Goal: Information Seeking & Learning: Learn about a topic

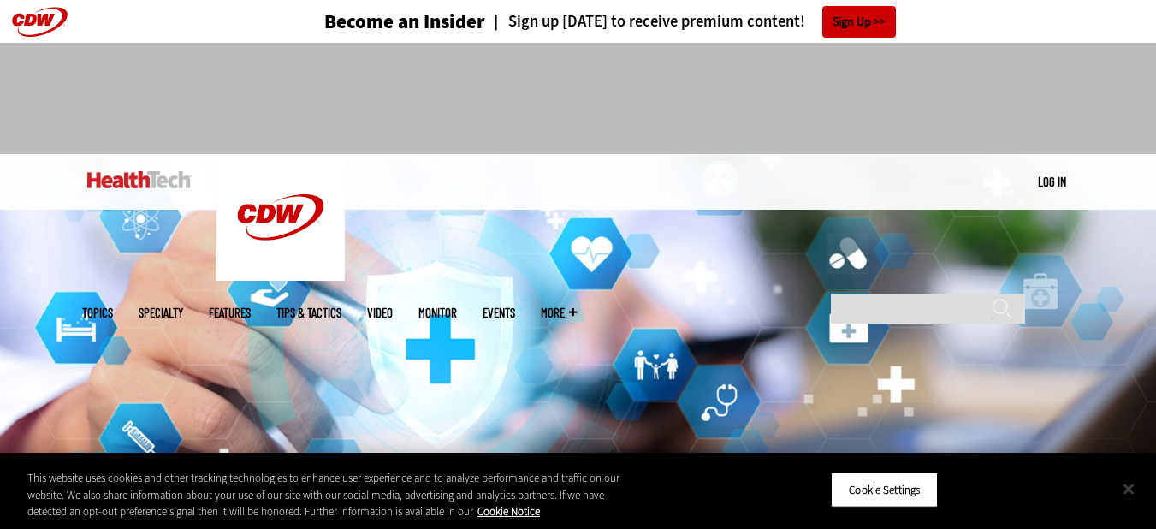
click at [1135, 482] on button "Close" at bounding box center [1128, 489] width 38 height 38
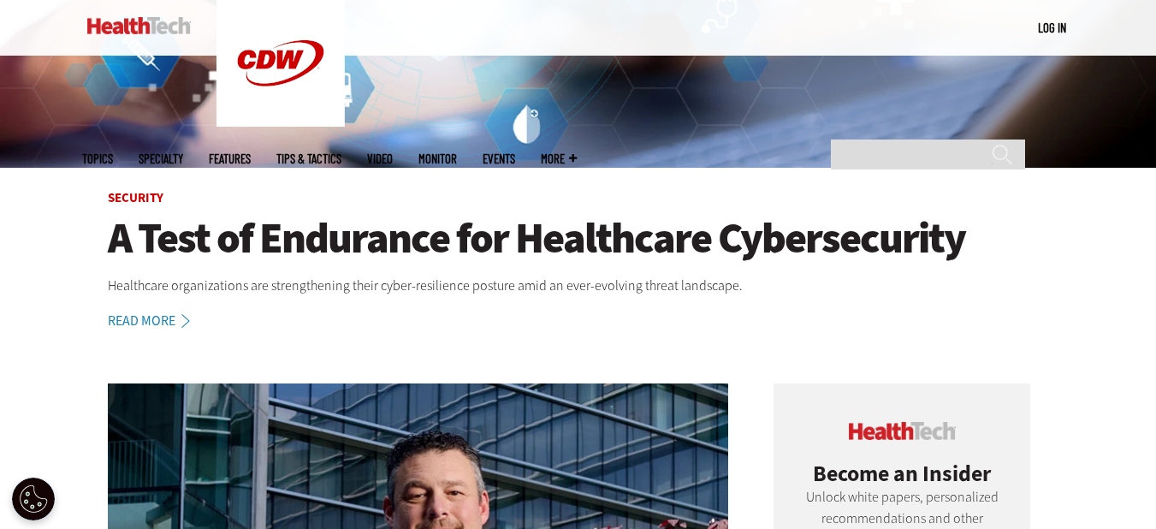
scroll to position [387, 0]
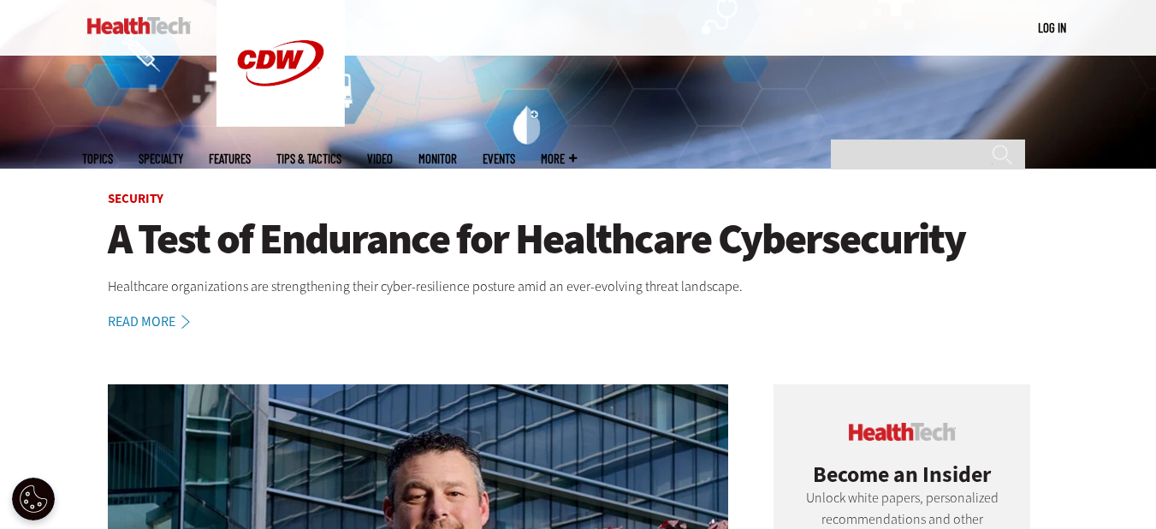
click at [162, 316] on link "Read More" at bounding box center [158, 322] width 101 height 14
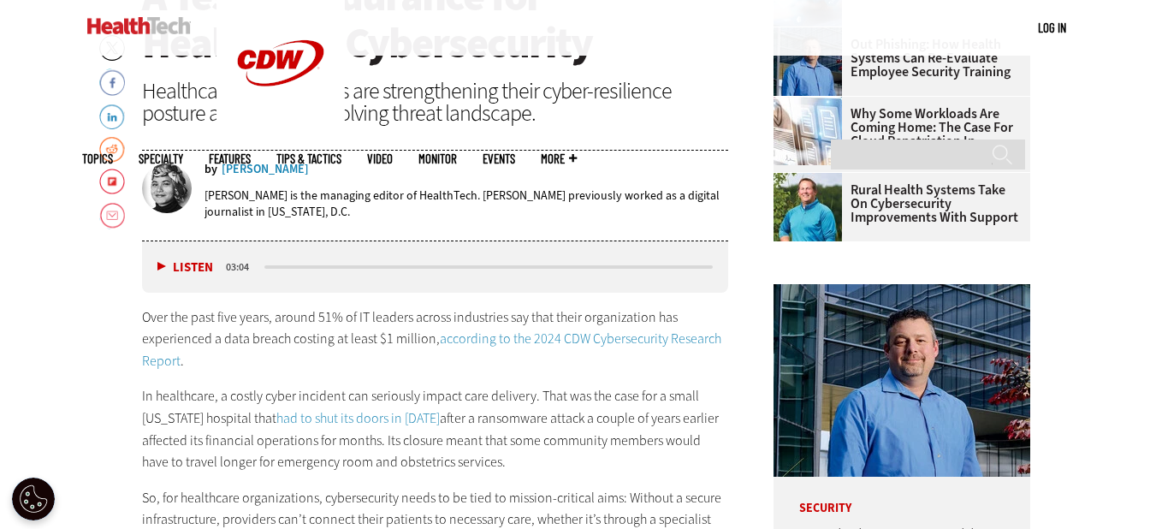
scroll to position [671, 0]
click at [156, 263] on div "Listen Pause" at bounding box center [189, 266] width 68 height 19
click at [157, 263] on button "Listen" at bounding box center [185, 266] width 56 height 13
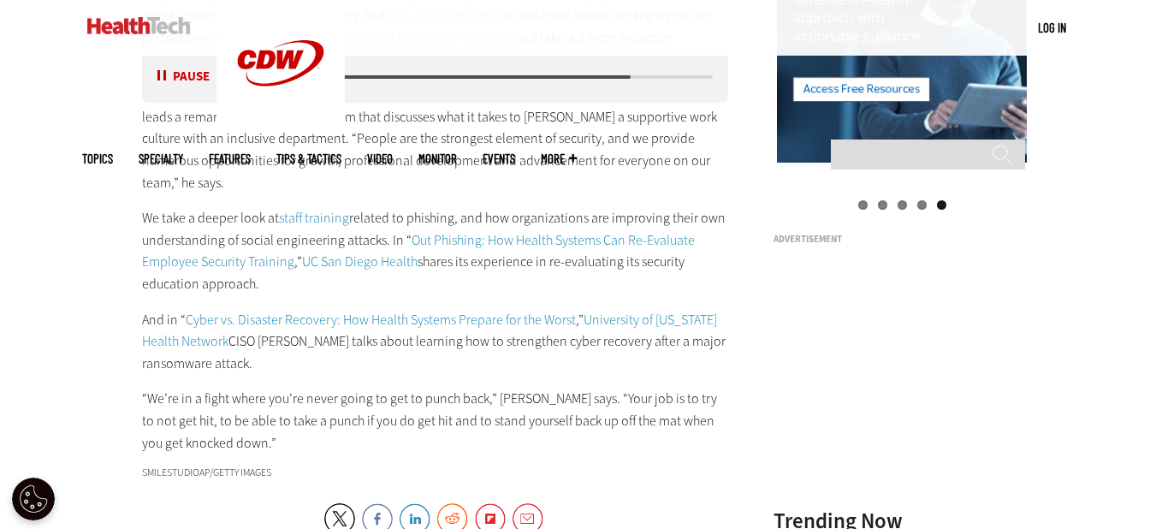
scroll to position [1879, 0]
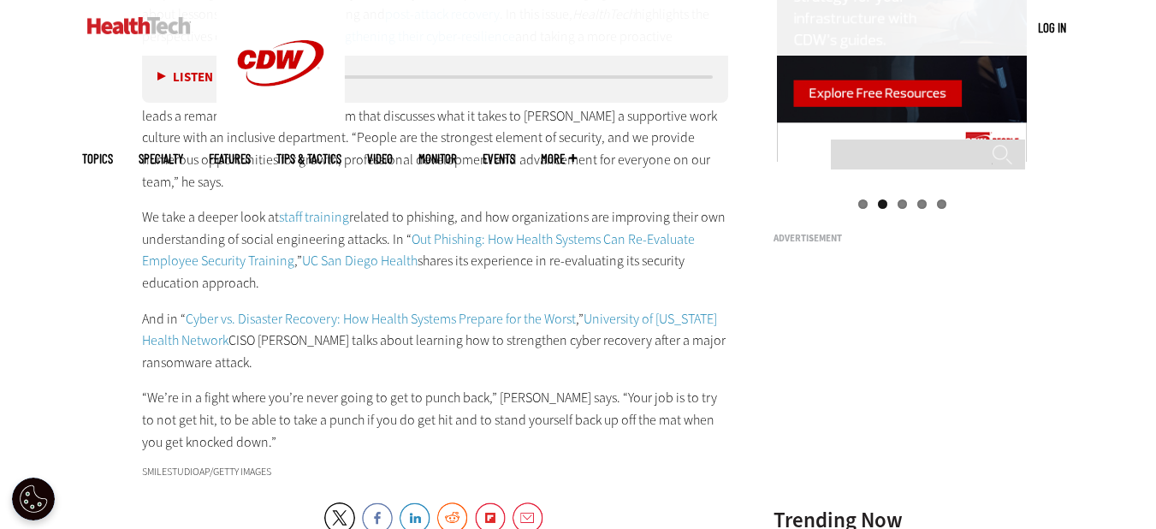
click at [404, 310] on link "Cyber vs. Disaster Recovery: How Health Systems Prepare for the Worst" at bounding box center [381, 319] width 390 height 18
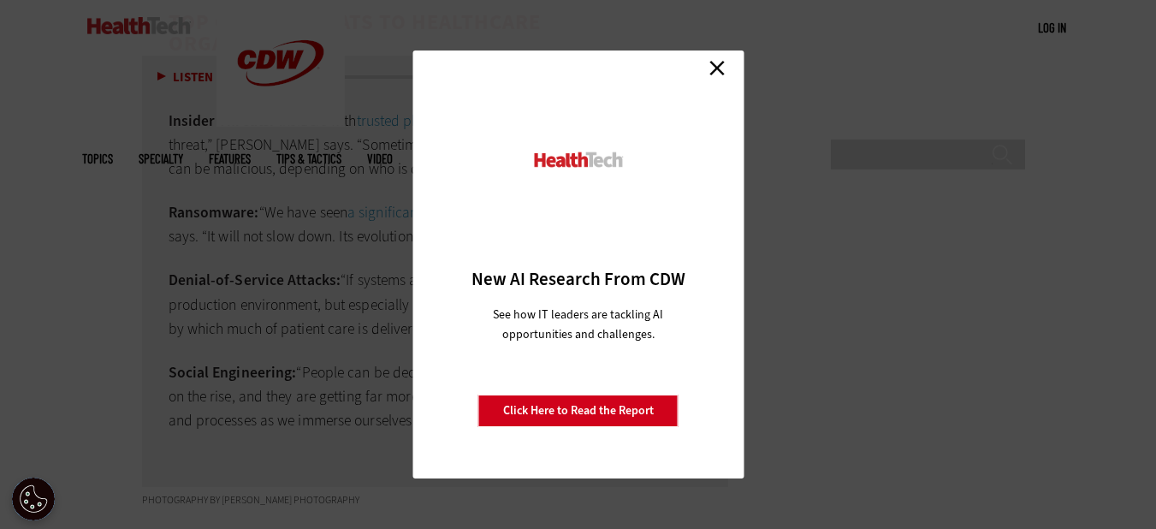
scroll to position [3461, 0]
click at [717, 67] on link "Close" at bounding box center [717, 68] width 26 height 26
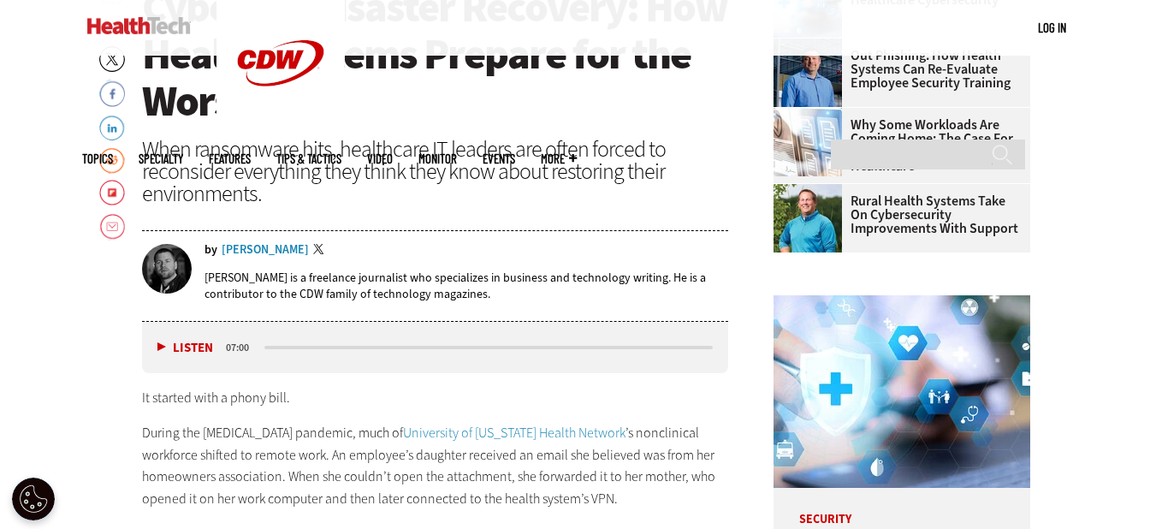
scroll to position [687, 0]
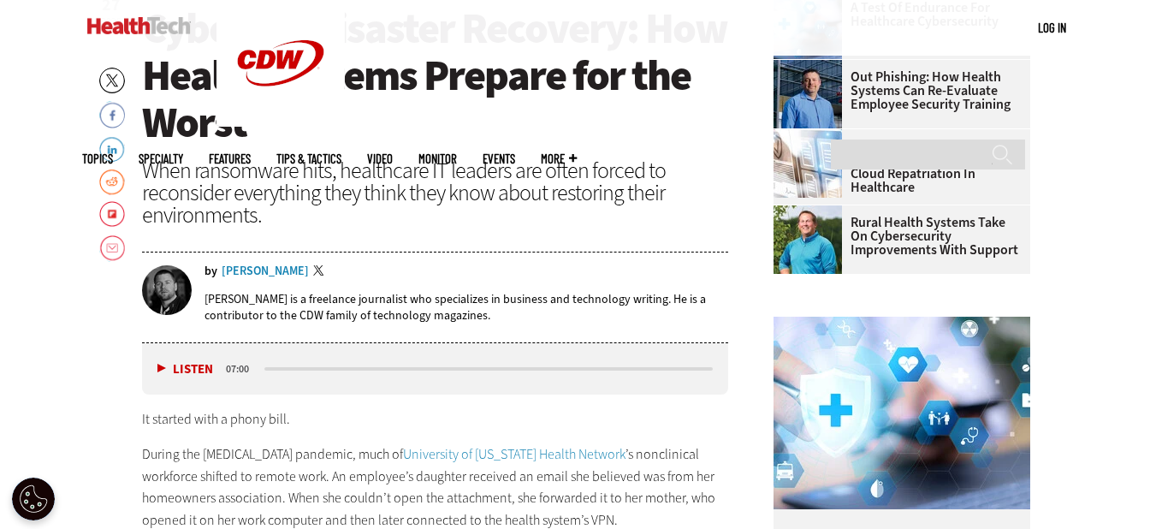
click at [159, 373] on button "Listen" at bounding box center [185, 369] width 56 height 13
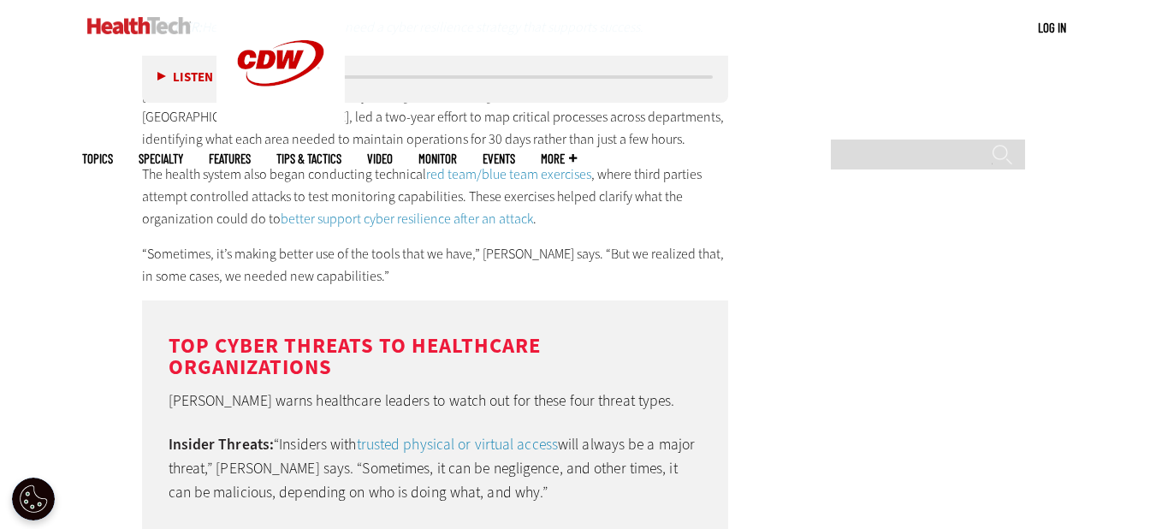
scroll to position [3142, 0]
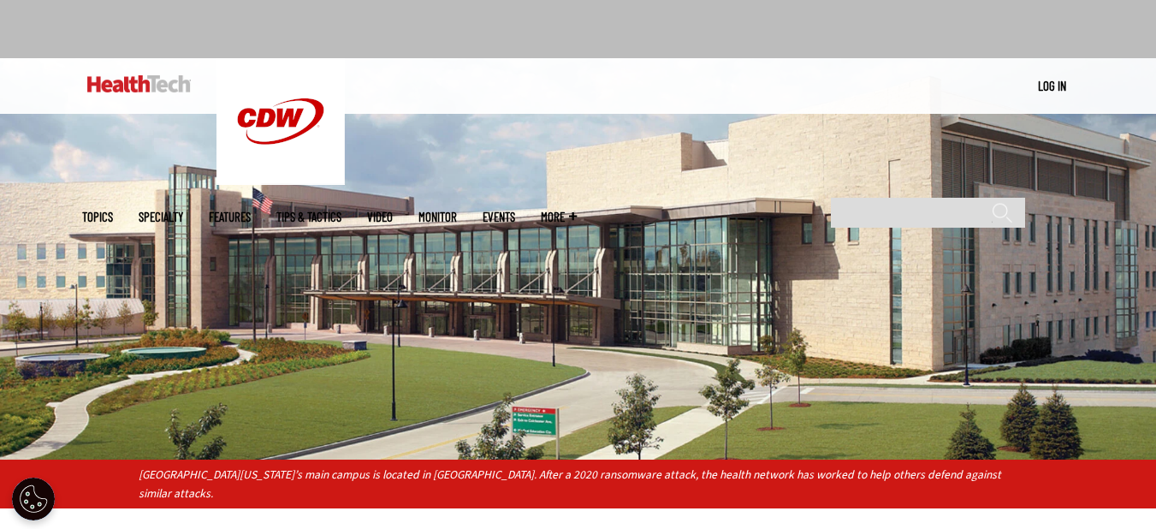
scroll to position [0, 0]
